Goal: Information Seeking & Learning: Learn about a topic

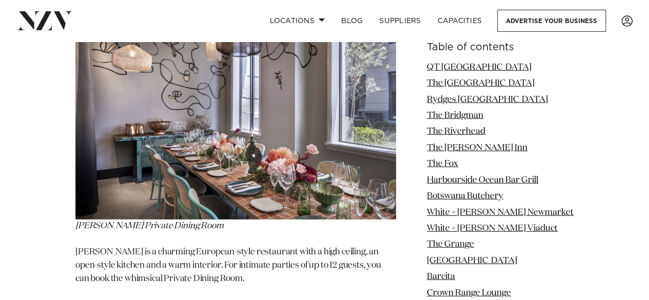
scroll to position [1386, 0]
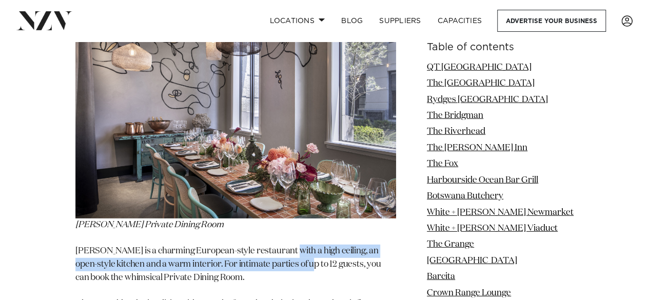
drag, startPoint x: 289, startPoint y: 202, endPoint x: 291, endPoint y: 220, distance: 18.6
click at [291, 245] on p "[PERSON_NAME] is a charming European-style restaurant with a high ceiling, an o…" at bounding box center [235, 265] width 320 height 41
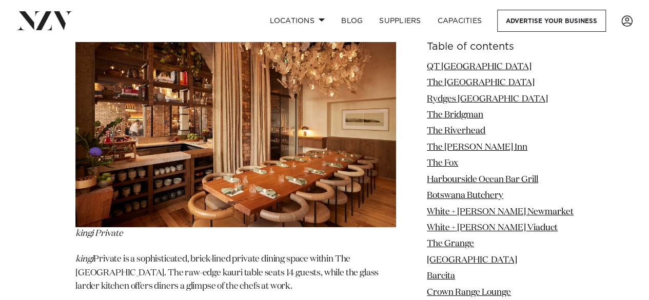
scroll to position [1855, 0]
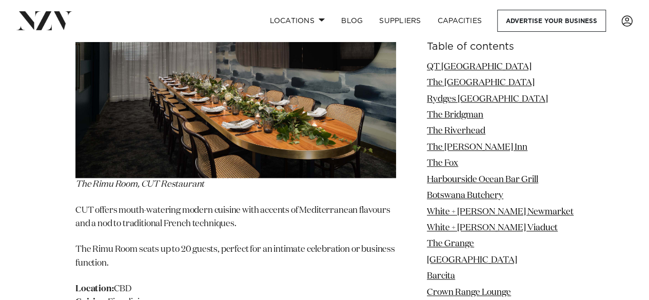
scroll to position [2424, 0]
click at [81, 180] on em "The Rimu Room, CUT Restaurant" at bounding box center [139, 184] width 129 height 9
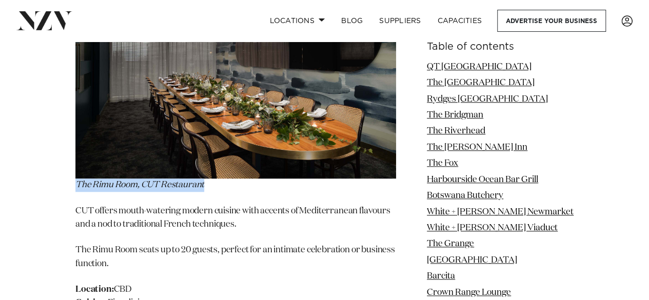
drag, startPoint x: 81, startPoint y: 109, endPoint x: 196, endPoint y: 113, distance: 115.5
click at [196, 113] on p "The Rimu Room, CUT Restaurant" at bounding box center [235, 78] width 320 height 227
copy em "The Rimu Room, CUT Restaurant"
click at [329, 244] on p "The Rimu Room seats up to 20 guests, perfect for an intimate celebration or bus…" at bounding box center [235, 257] width 320 height 27
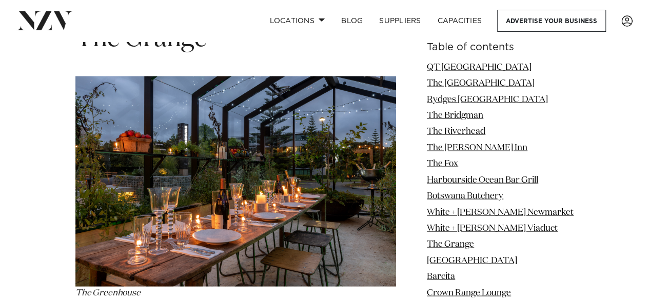
scroll to position [6780, 0]
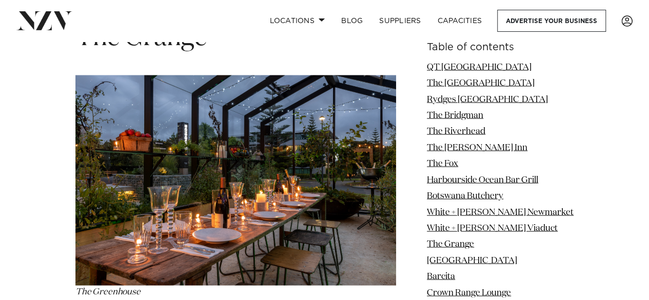
drag, startPoint x: 197, startPoint y: 198, endPoint x: 200, endPoint y: 220, distance: 22.7
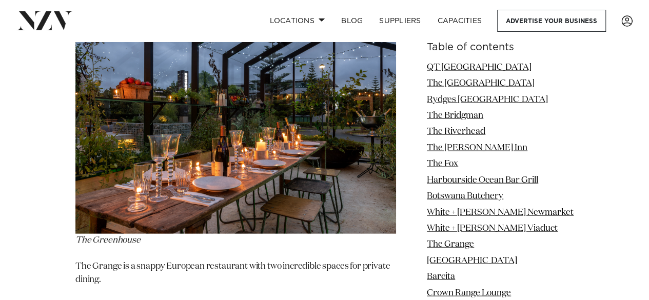
scroll to position [6812, 0]
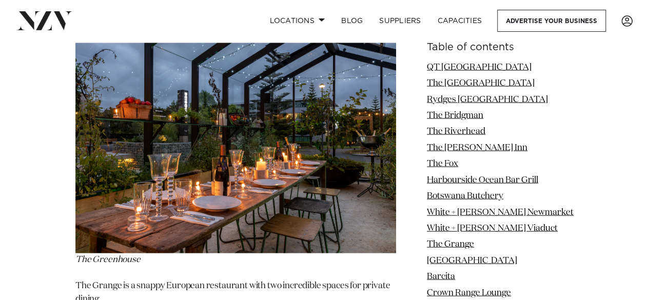
click at [102, 279] on p "The Grange is a snappy European restaurant with two incredible spaces for priva…" at bounding box center [235, 292] width 320 height 27
drag, startPoint x: 102, startPoint y: 125, endPoint x: 78, endPoint y: 123, distance: 23.7
click at [78, 279] on p "The Grange is a snappy European restaurant with two incredible spaces for priva…" at bounding box center [235, 292] width 320 height 27
copy p "The Grange"
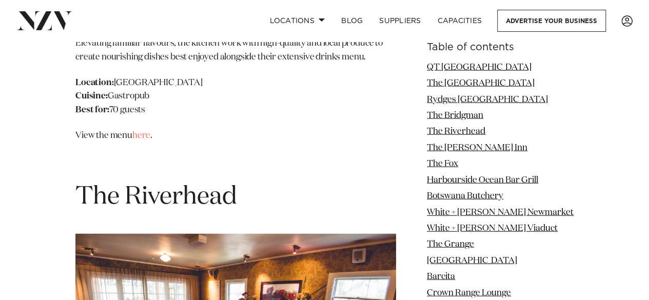
scroll to position [3227, 0]
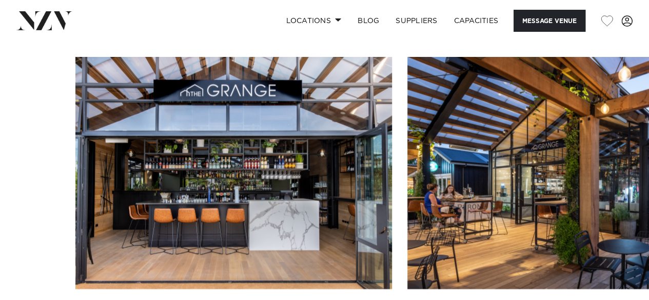
scroll to position [1050, 0]
